Goal: Task Accomplishment & Management: Complete application form

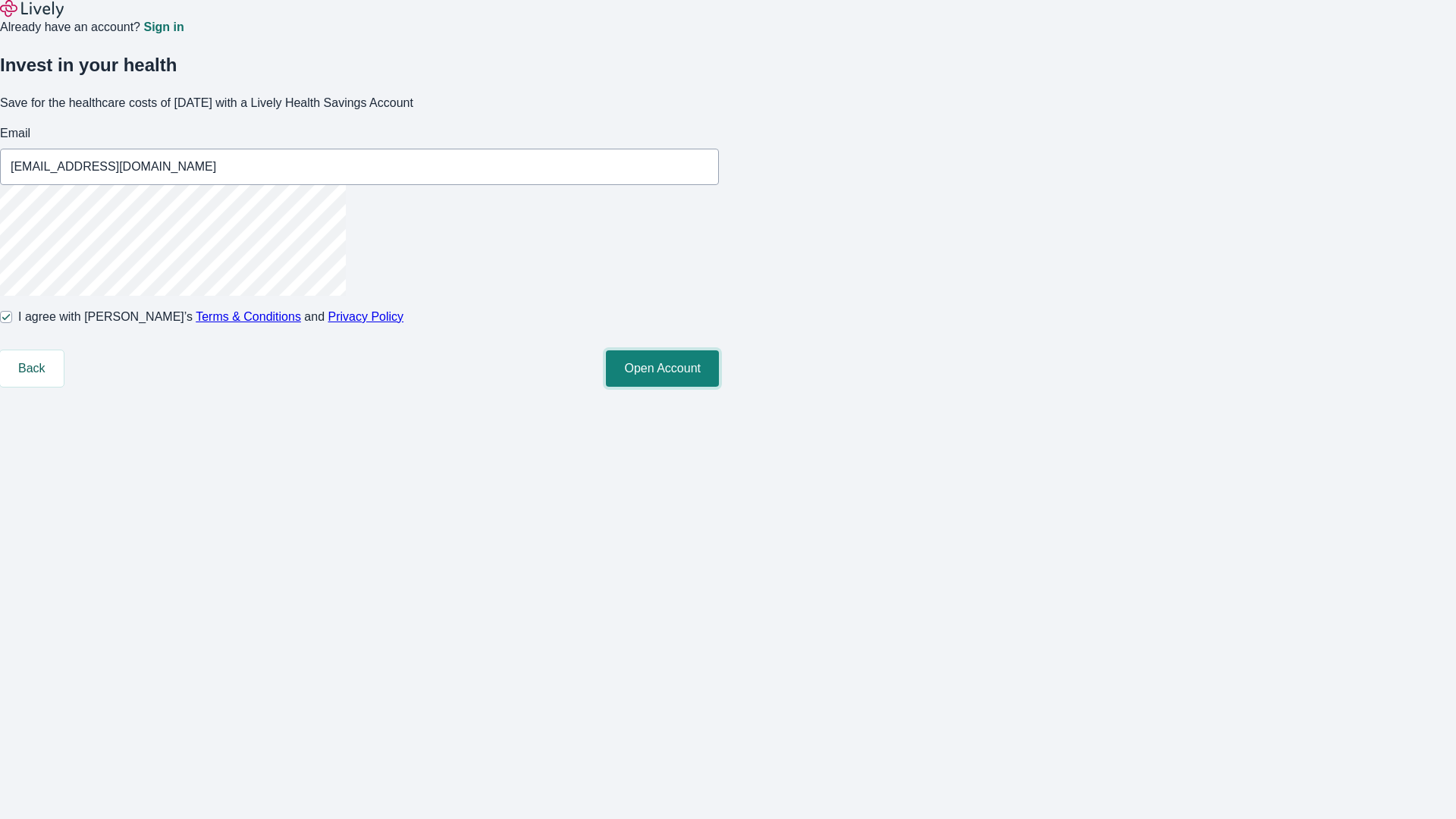
click at [719, 387] on button "Open Account" at bounding box center [663, 368] width 113 height 37
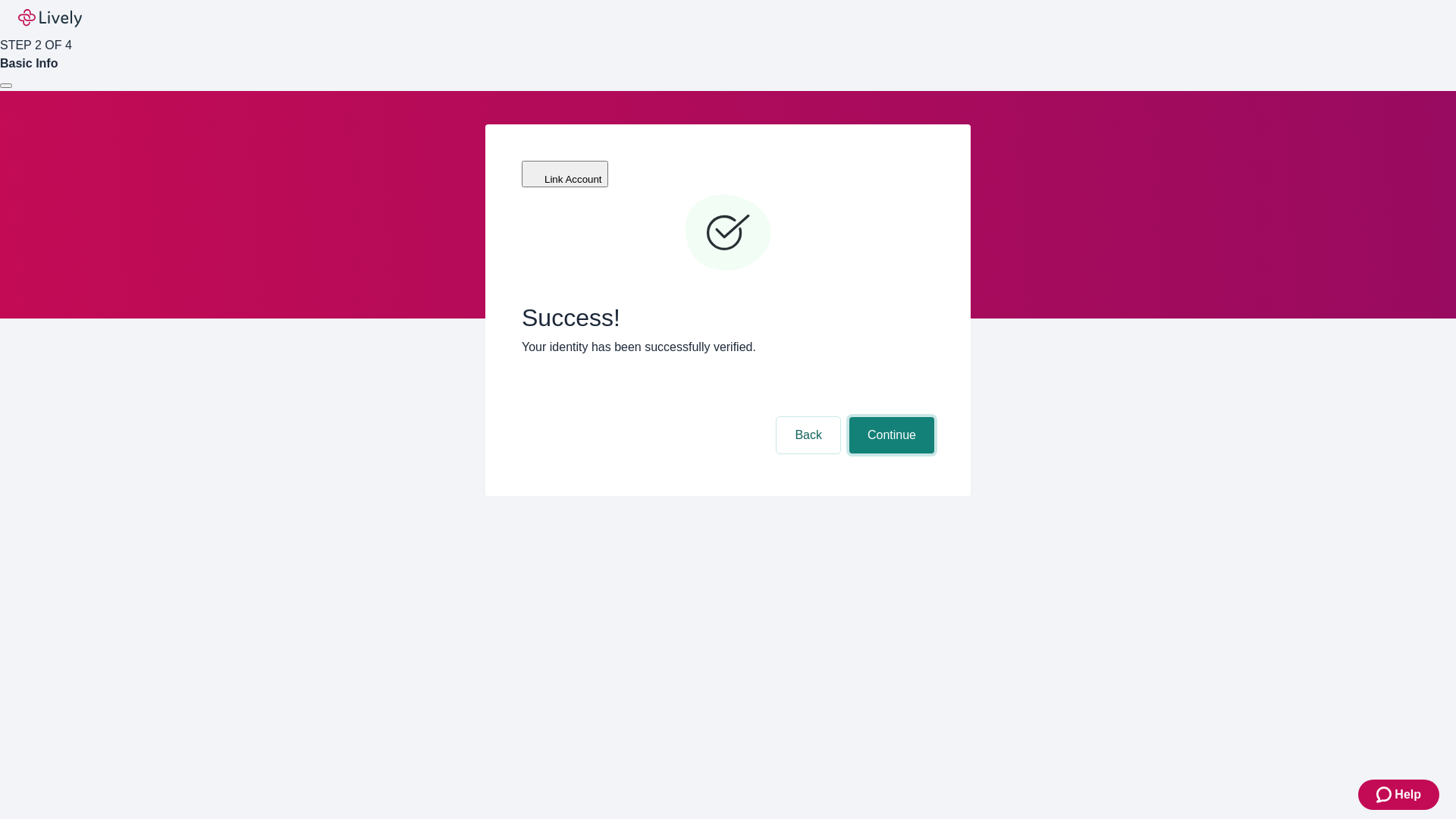
click at [889, 417] on button "Continue" at bounding box center [891, 435] width 85 height 37
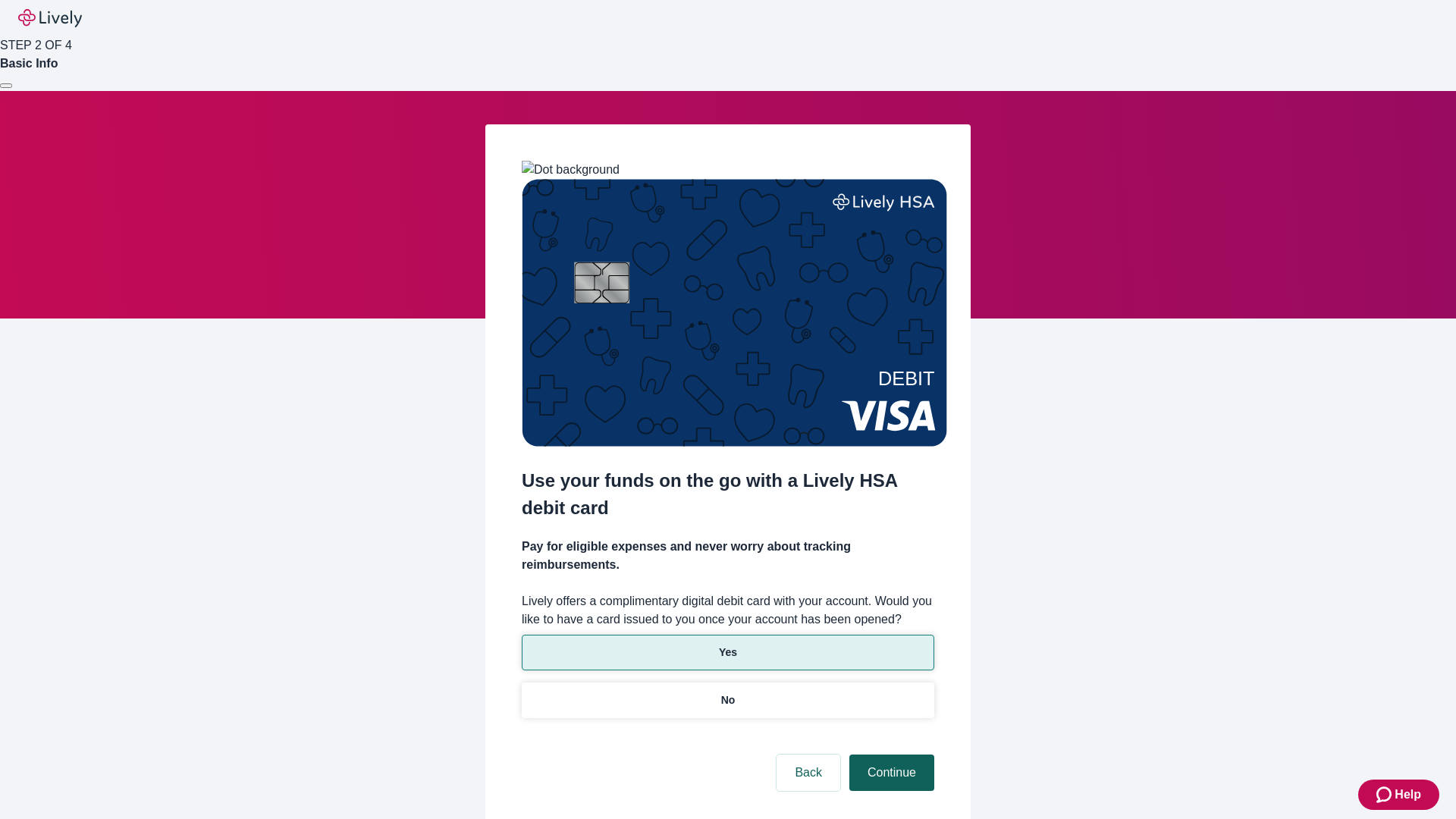
click at [727, 644] on p "Yes" at bounding box center [728, 653] width 18 height 16
click at [889, 755] on button "Continue" at bounding box center [891, 772] width 85 height 37
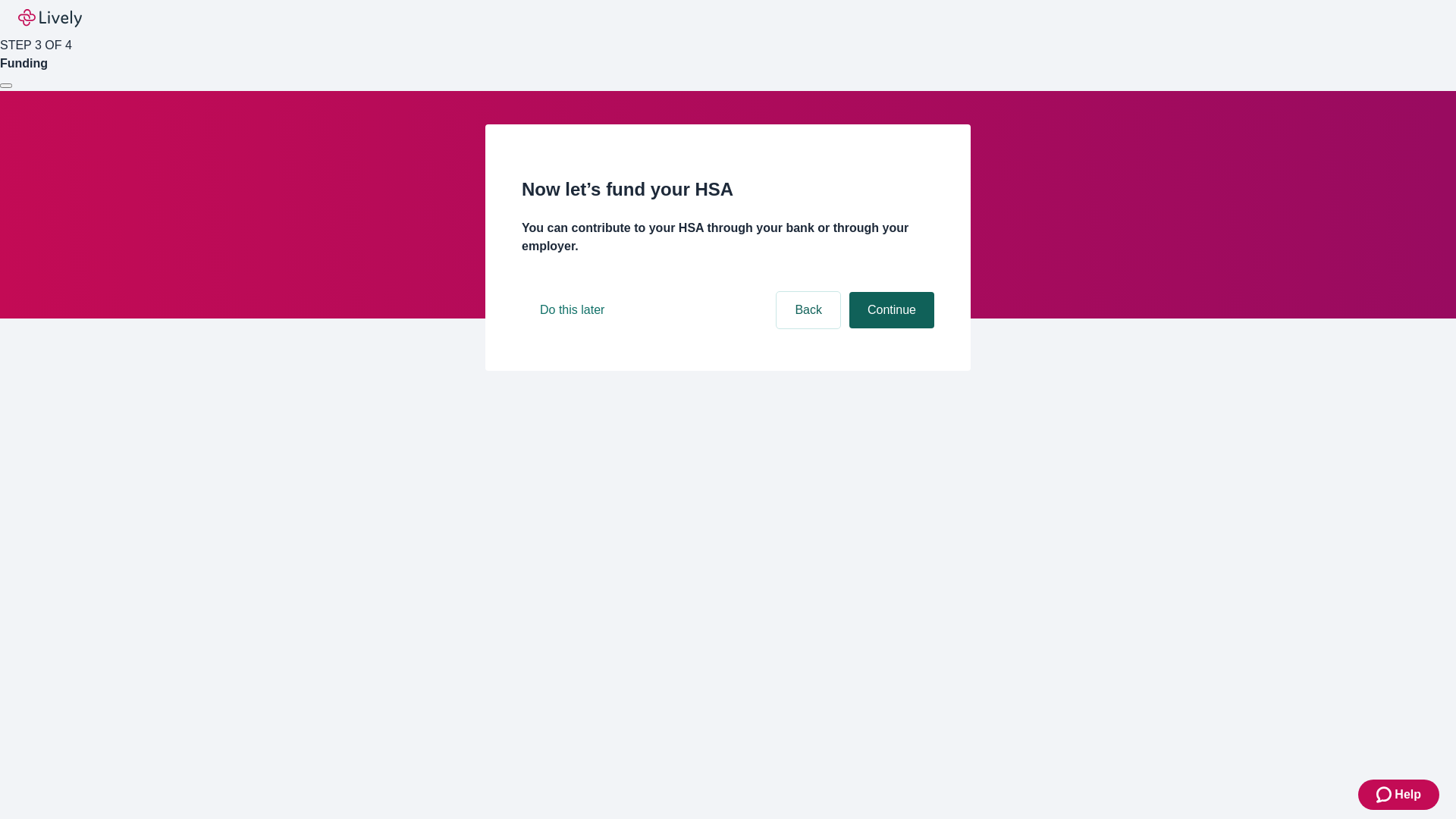
click at [889, 328] on button "Continue" at bounding box center [891, 310] width 85 height 37
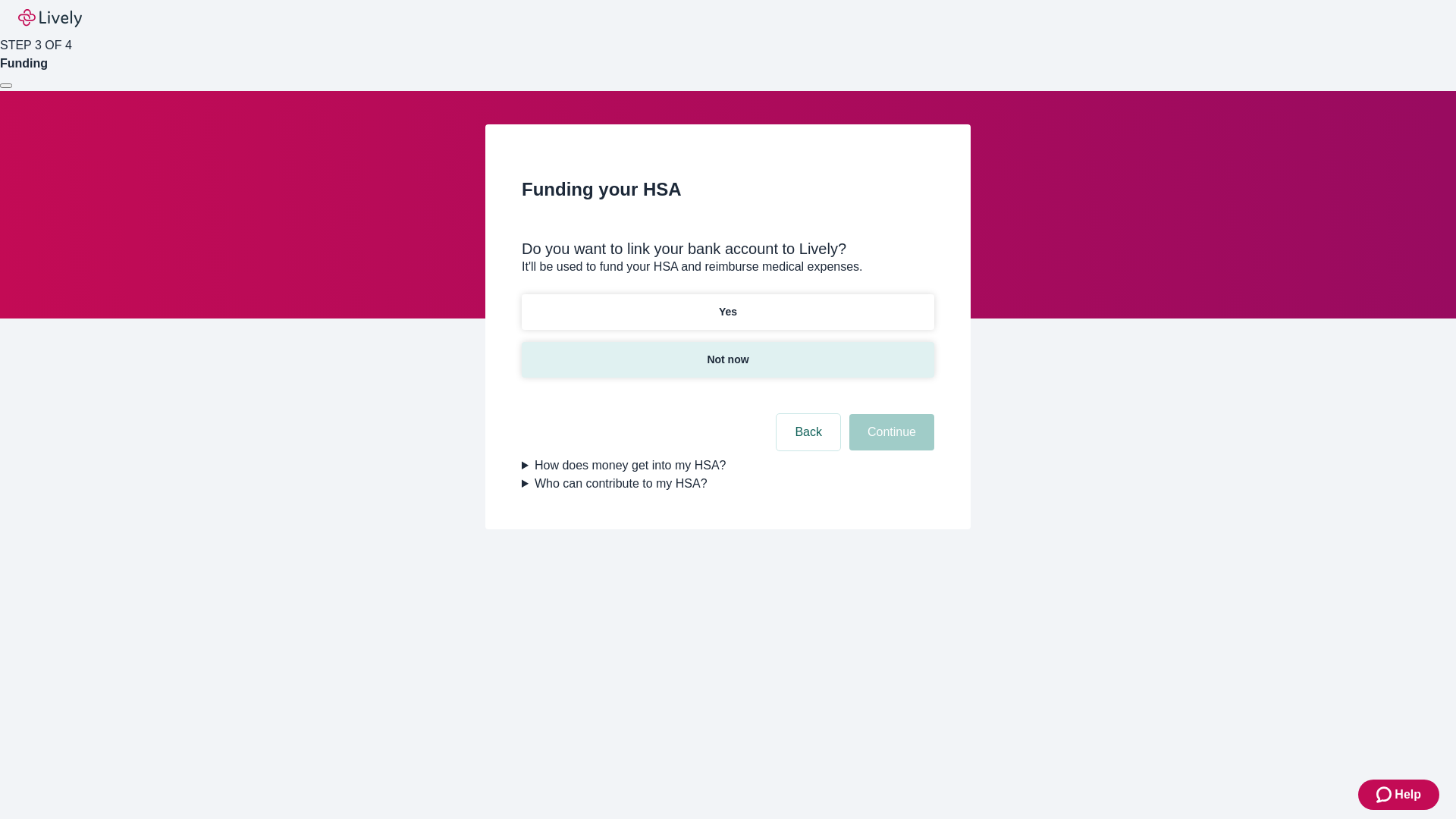
click at [727, 352] on p "Not now" at bounding box center [727, 360] width 42 height 16
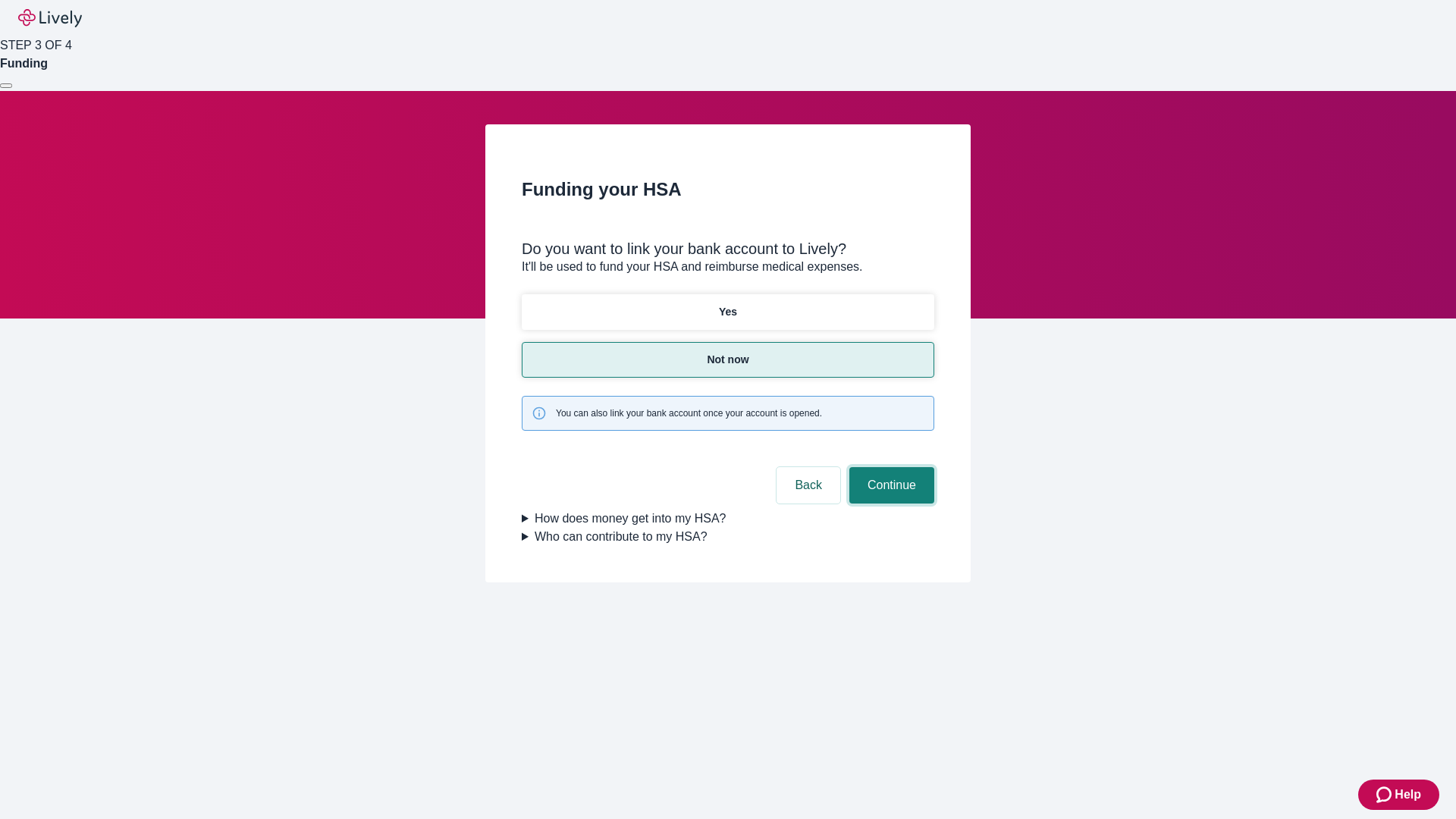
click at [889, 467] on button "Continue" at bounding box center [891, 485] width 85 height 37
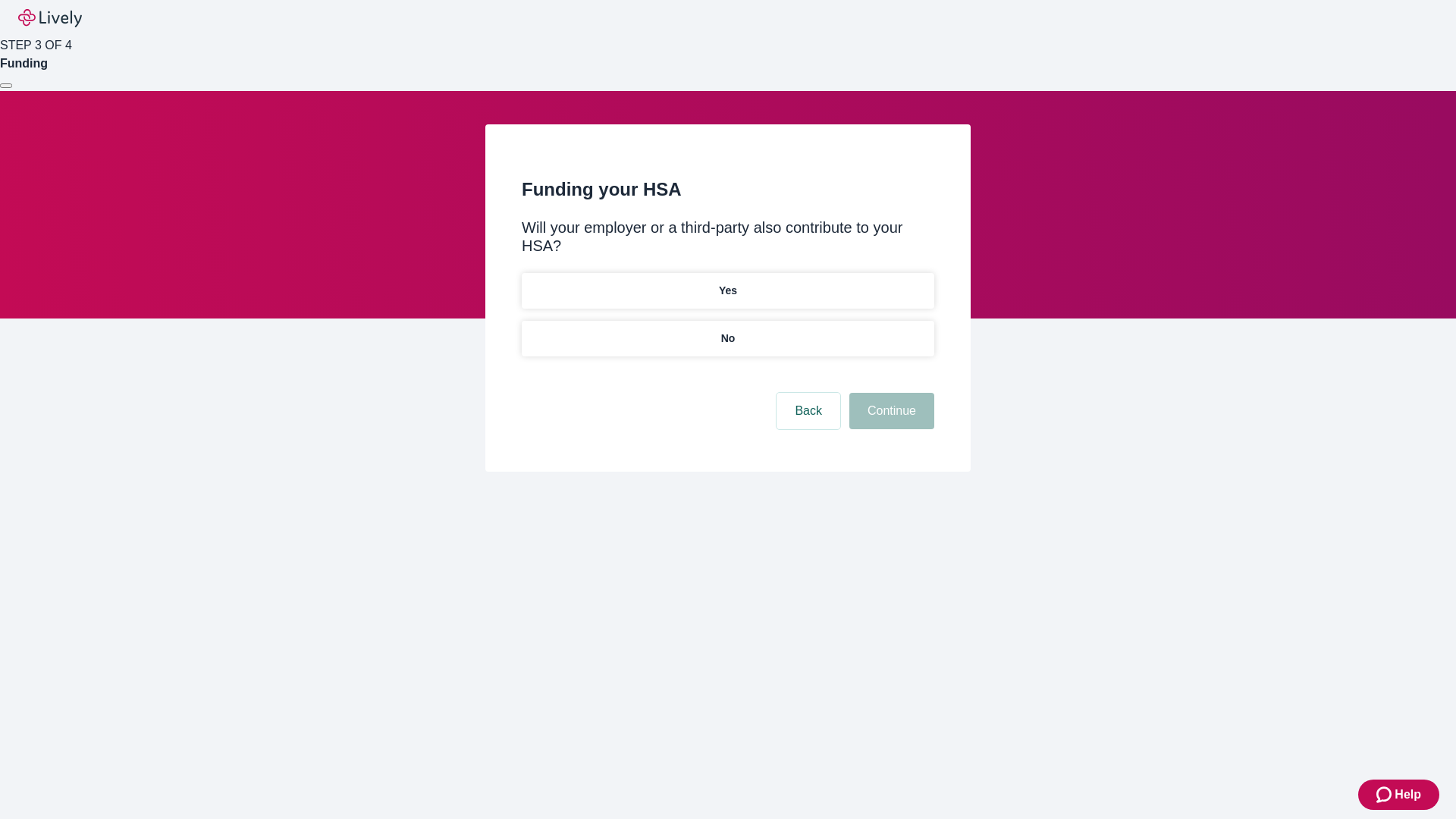
click at [727, 330] on p "No" at bounding box center [728, 338] width 14 height 16
click at [889, 393] on button "Continue" at bounding box center [891, 411] width 85 height 37
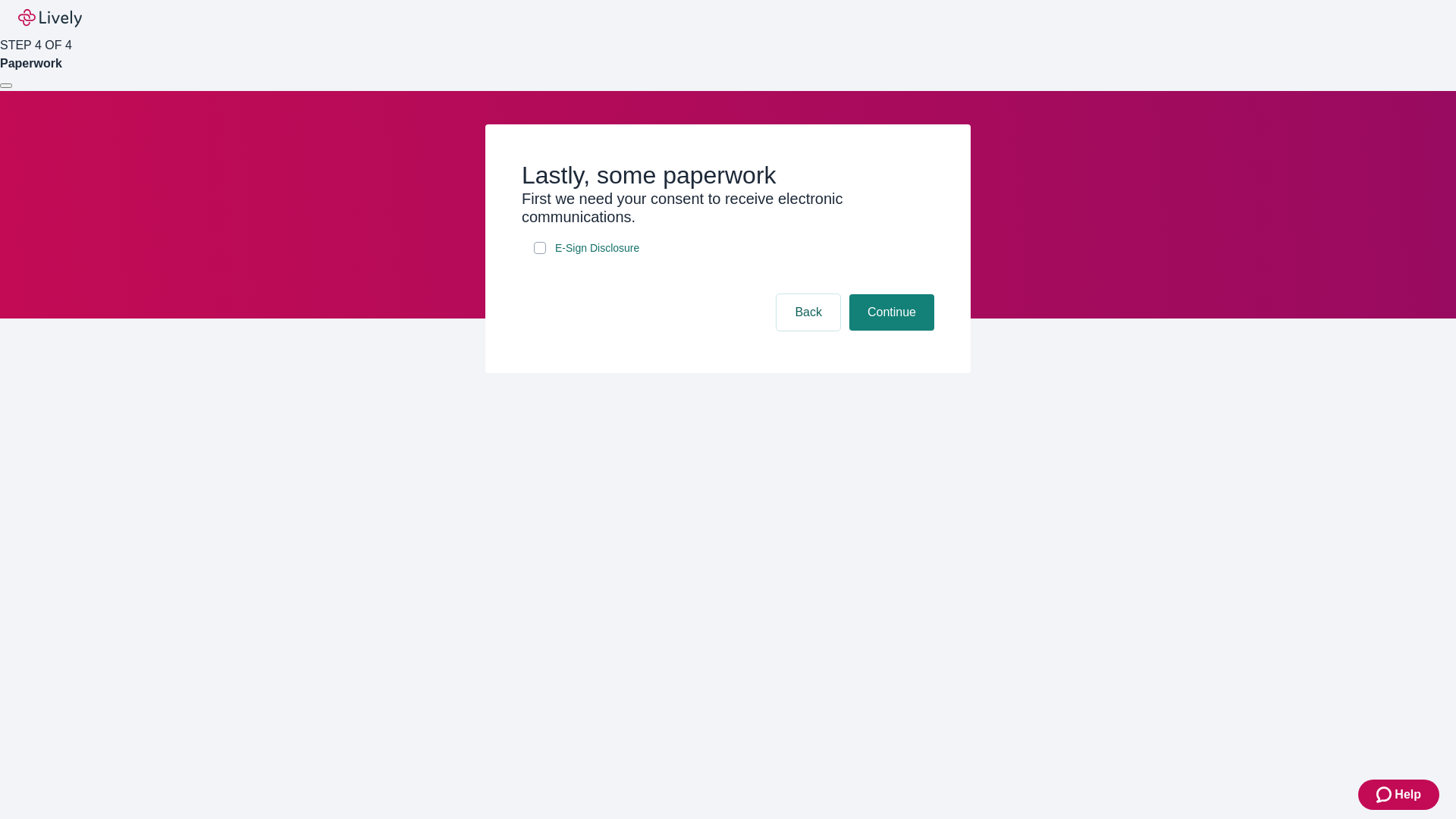
click at [540, 254] on input "E-Sign Disclosure" at bounding box center [540, 248] width 13 height 13
checkbox input "true"
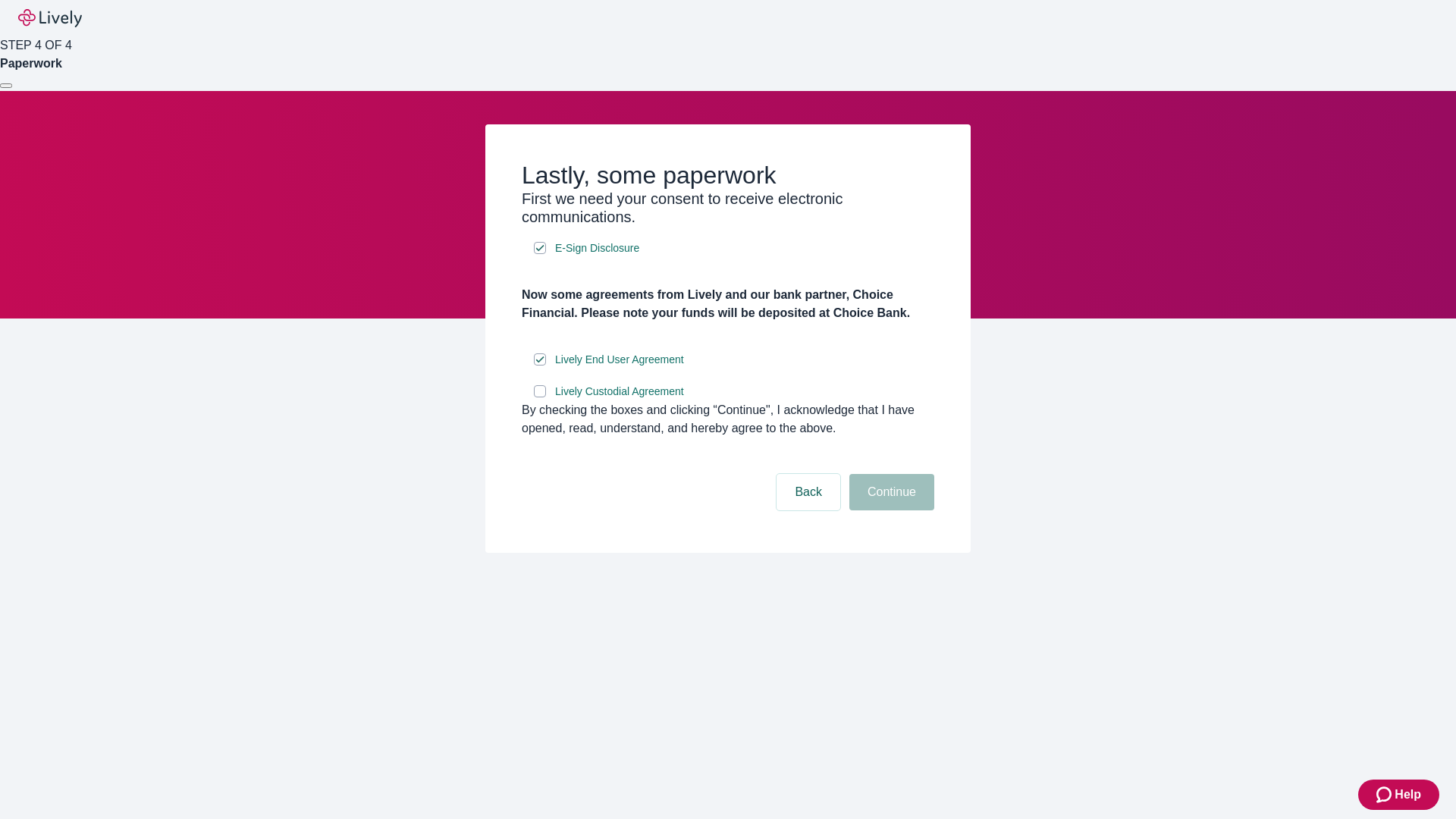
click at [540, 397] on input "Lively Custodial Agreement" at bounding box center [540, 391] width 13 height 13
checkbox input "true"
click at [889, 510] on button "Continue" at bounding box center [891, 491] width 85 height 37
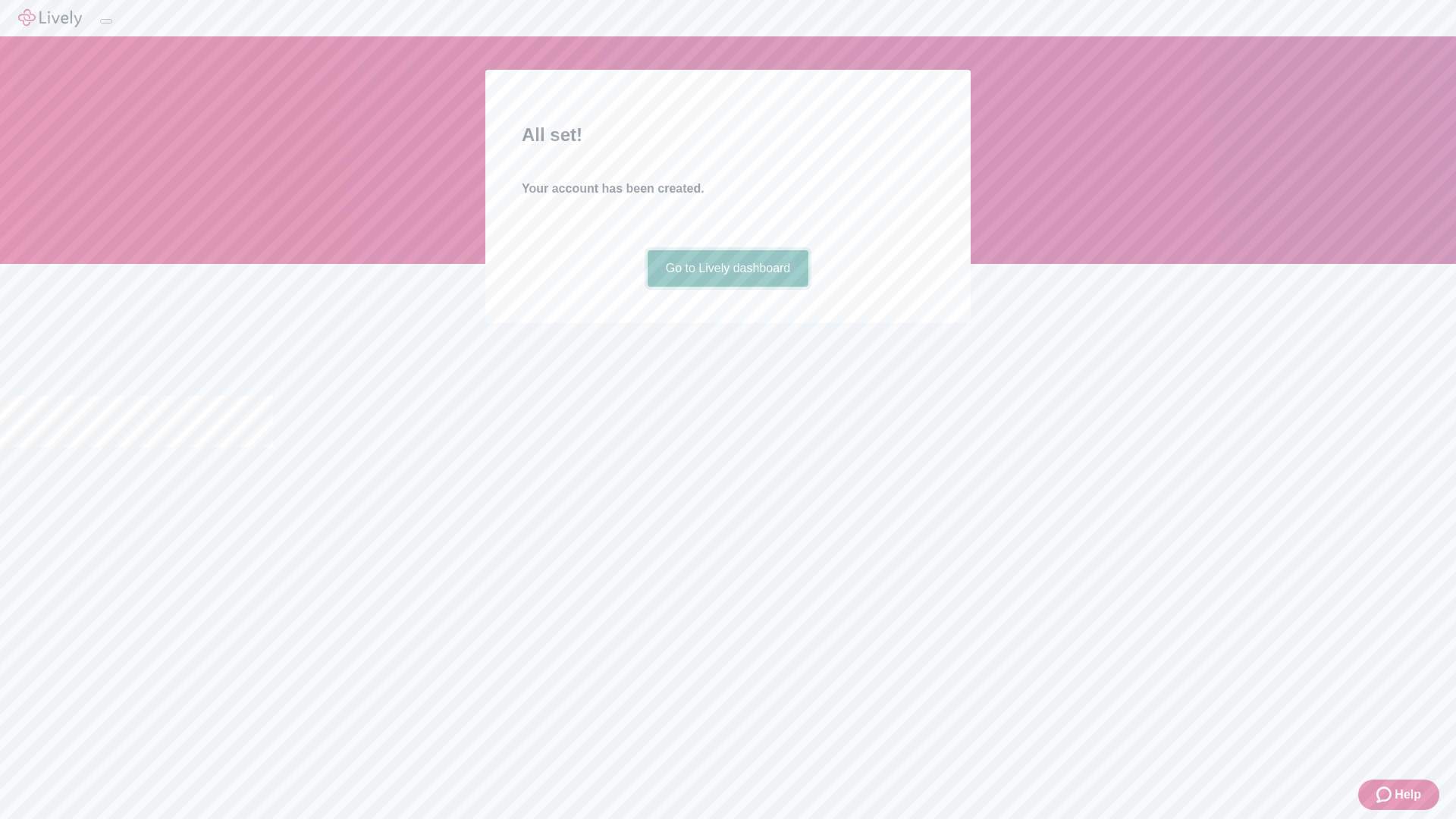
click at [727, 286] on link "Go to Lively dashboard" at bounding box center [728, 268] width 161 height 37
